Goal: Task Accomplishment & Management: Manage account settings

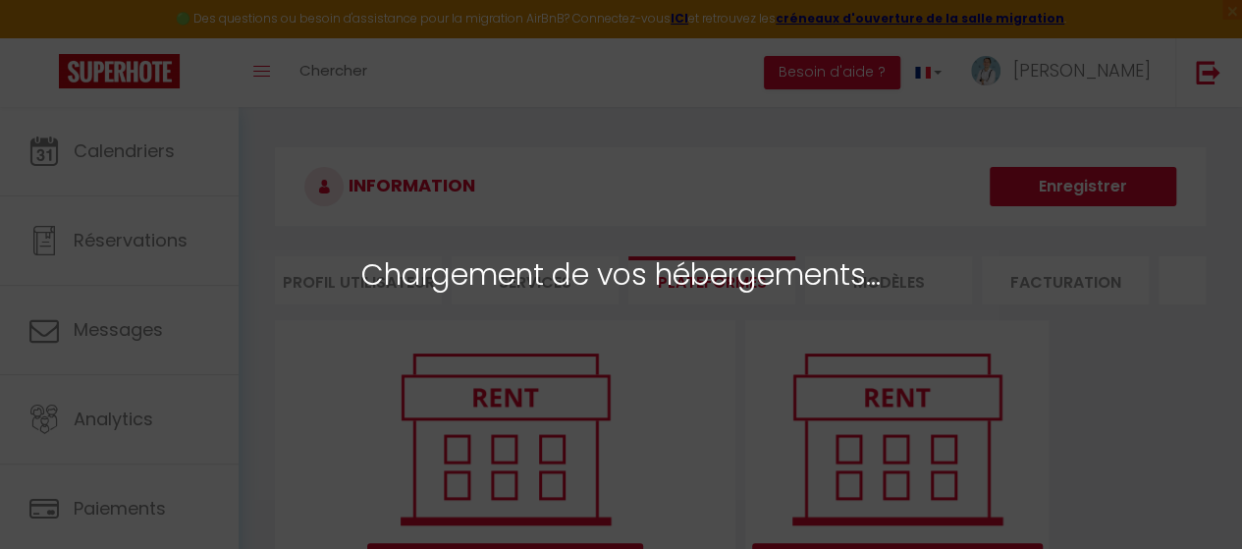
select select "3471"
select select "3473"
select select "3476"
select select "4829"
select select "9326"
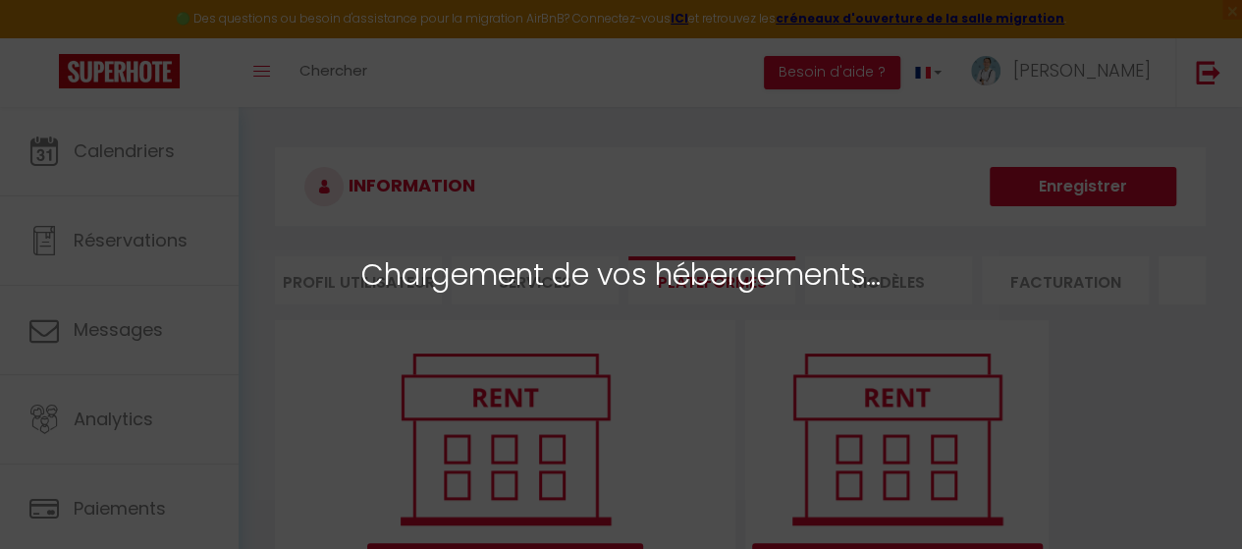
select select
select select "45903"
select select
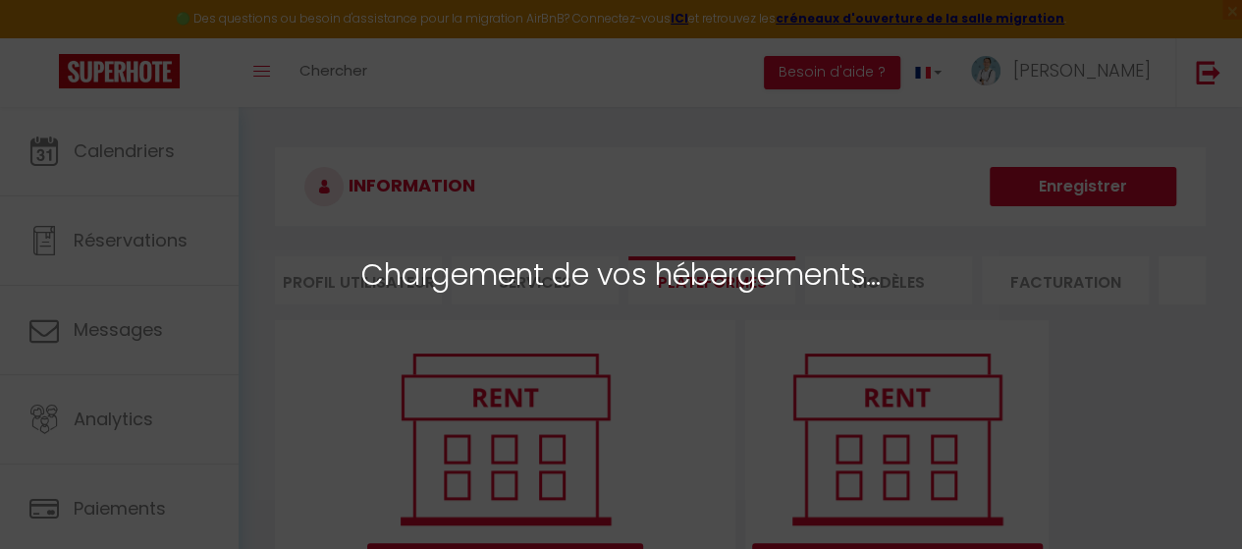
select select
select select "73136"
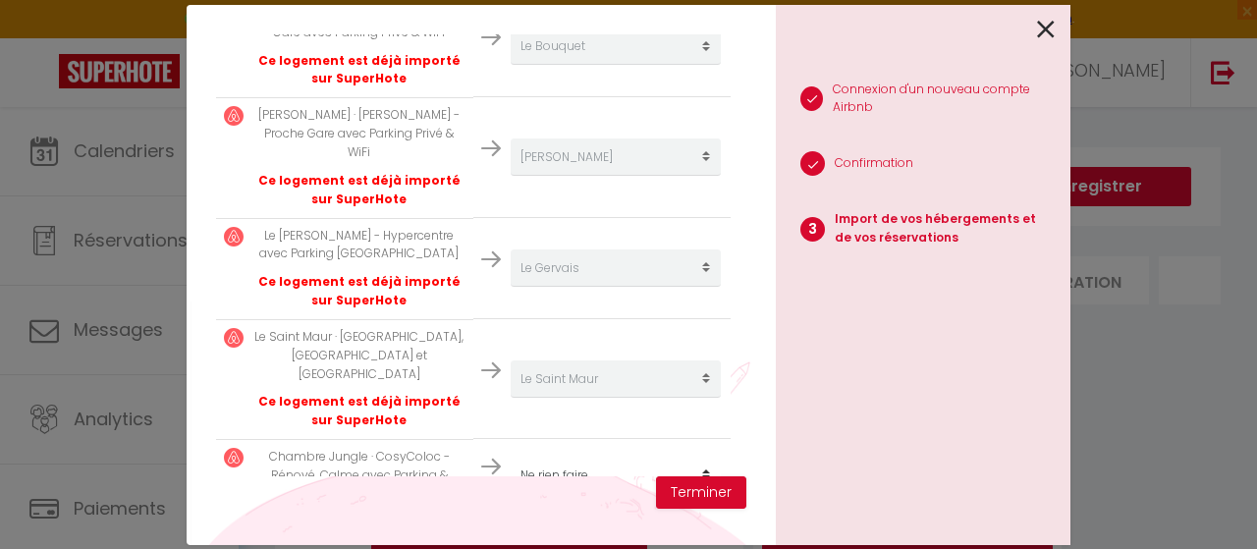
scroll to position [687, 0]
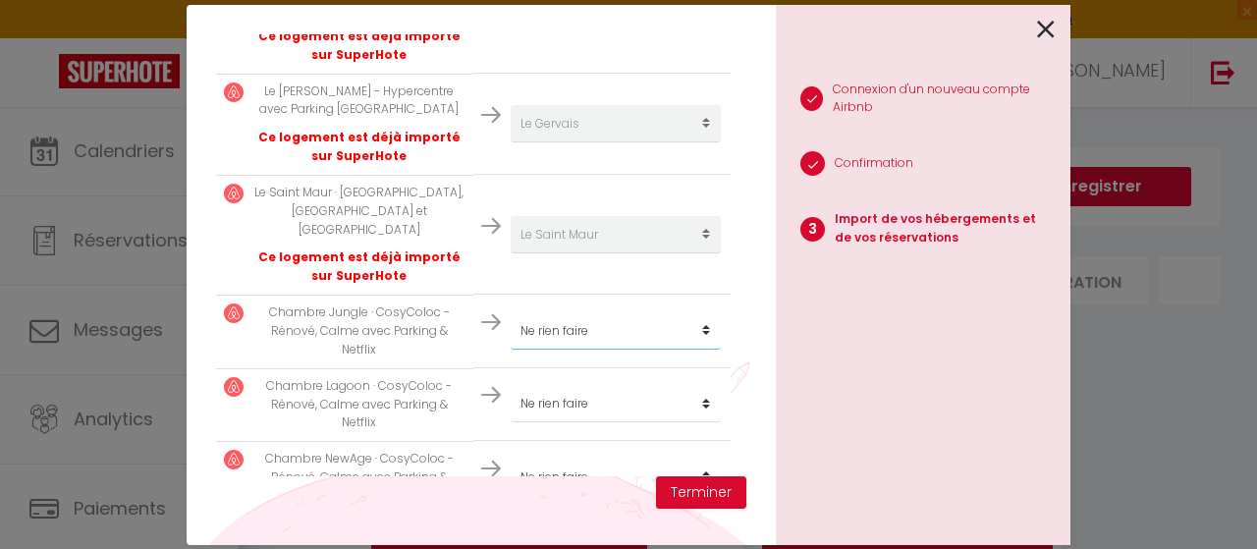
click at [701, 312] on select "Créer un nouvel hébergement Ne rien faire Coeur de Seine Le Gervais Le Martel L…" at bounding box center [616, 330] width 210 height 37
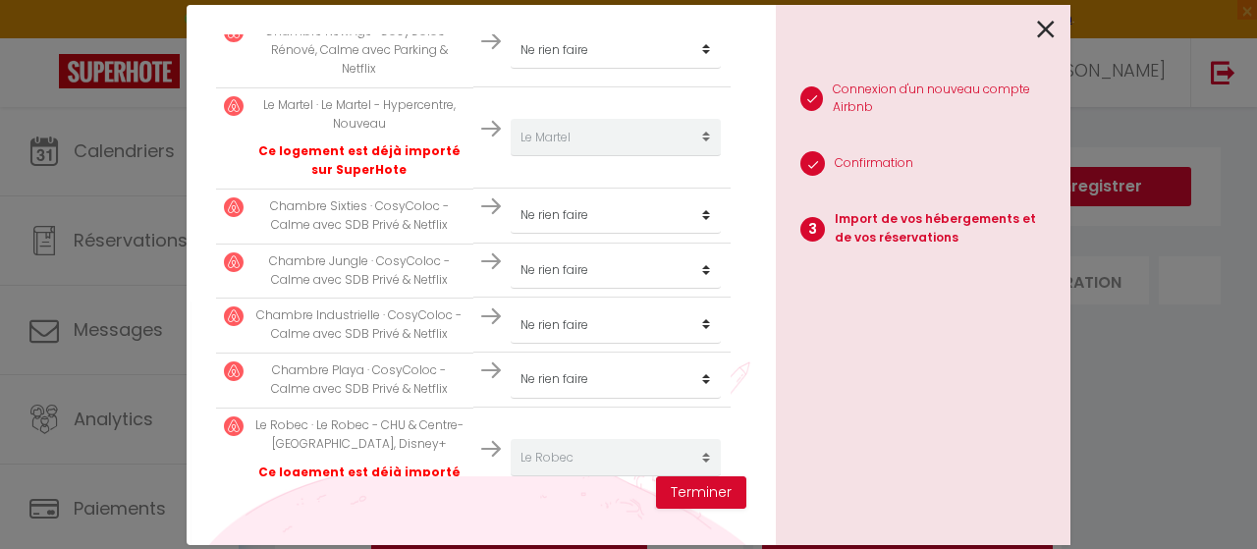
scroll to position [1133, 0]
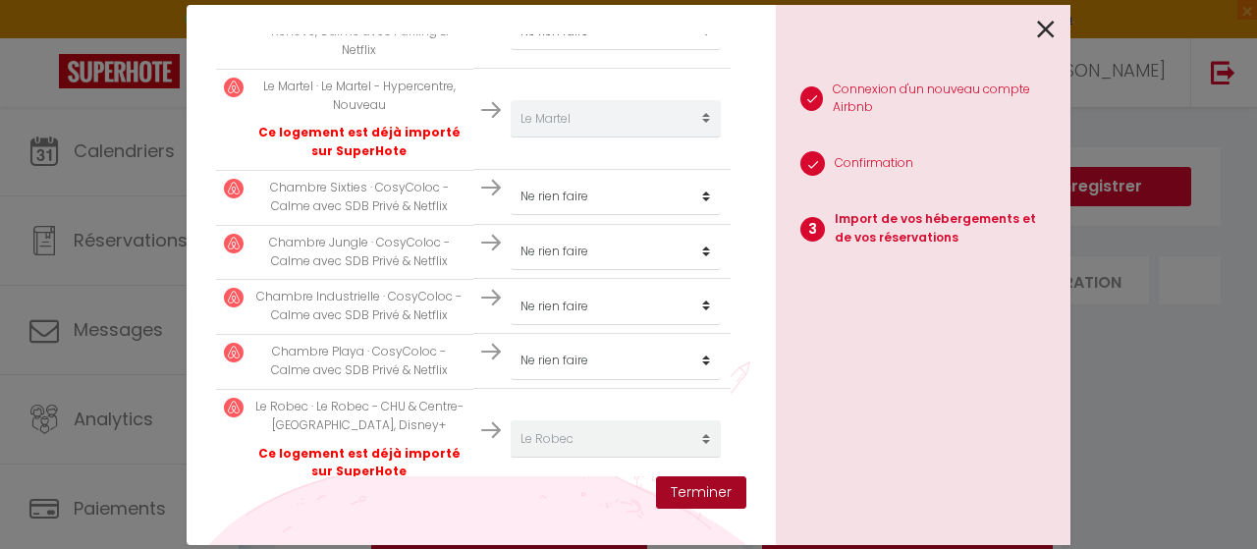
click at [705, 496] on button "Terminer" at bounding box center [701, 492] width 90 height 33
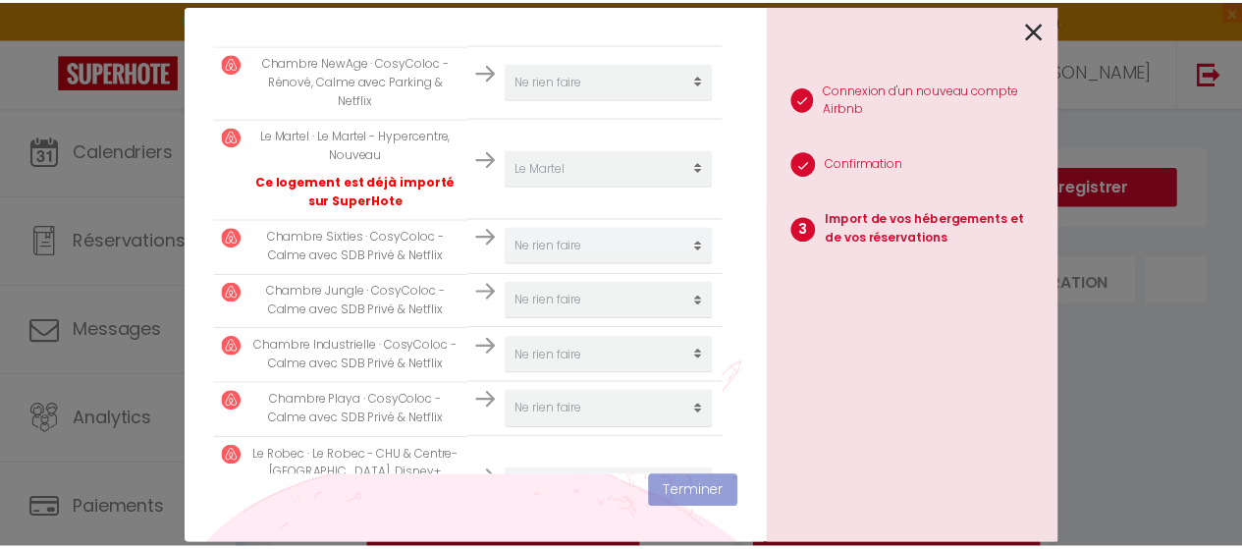
scroll to position [1182, 0]
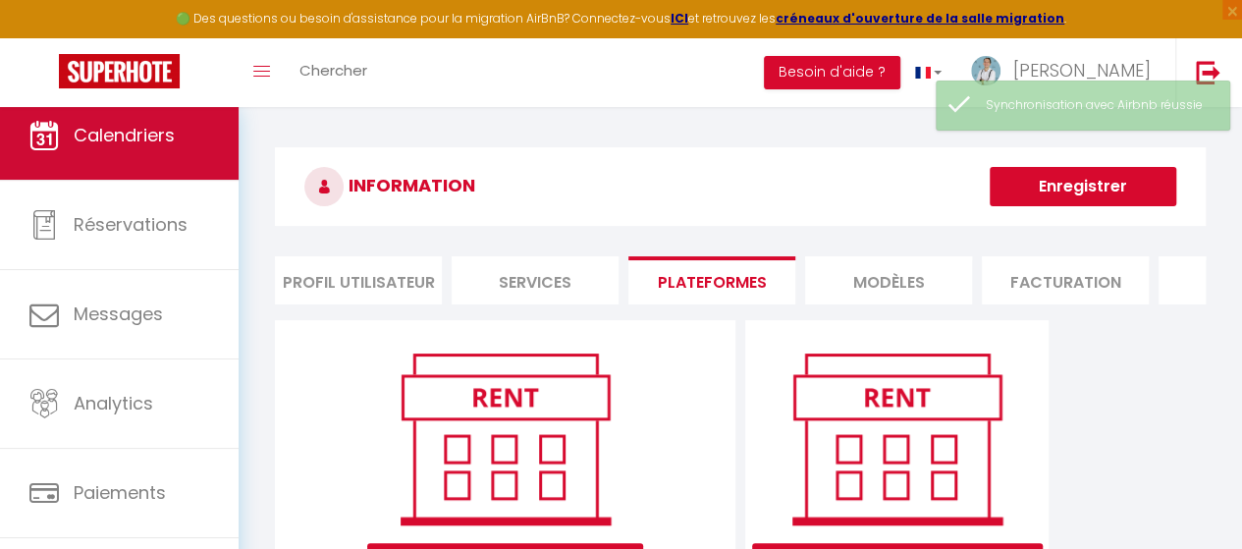
click at [123, 131] on span "Calendriers" at bounding box center [124, 135] width 101 height 25
